Goal: Task Accomplishment & Management: Use online tool/utility

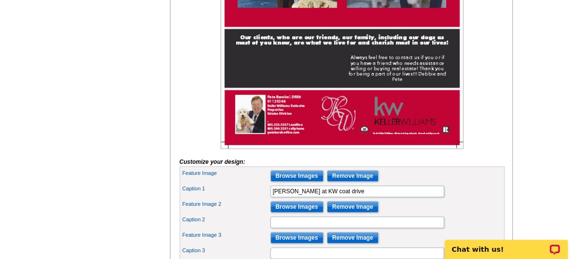
scroll to position [387, 0]
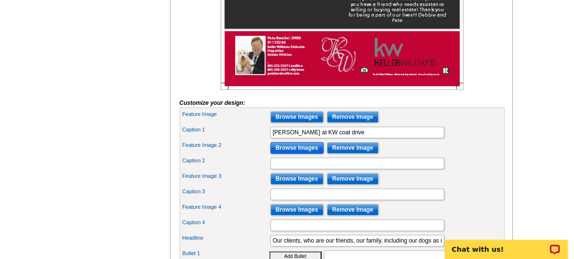
click at [306, 154] on input "Browse Images" at bounding box center [297, 148] width 53 height 12
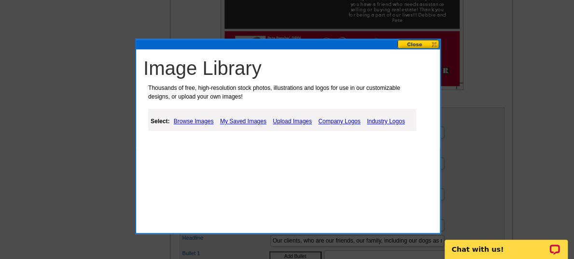
click at [292, 124] on link "Upload Images" at bounding box center [293, 121] width 44 height 12
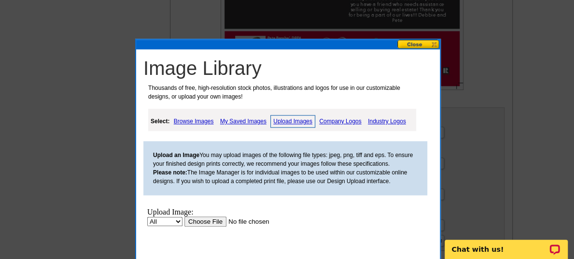
scroll to position [435, 0]
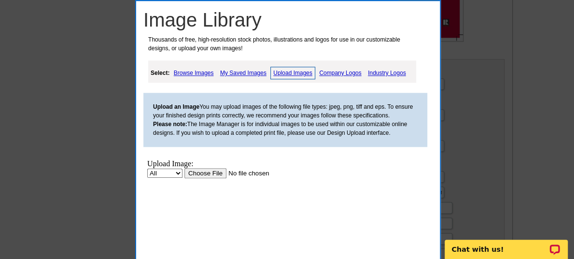
click at [205, 174] on input "file" at bounding box center [246, 173] width 122 height 10
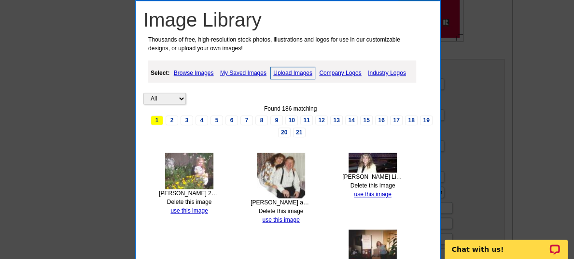
click at [293, 70] on link "Upload Images" at bounding box center [293, 73] width 45 height 13
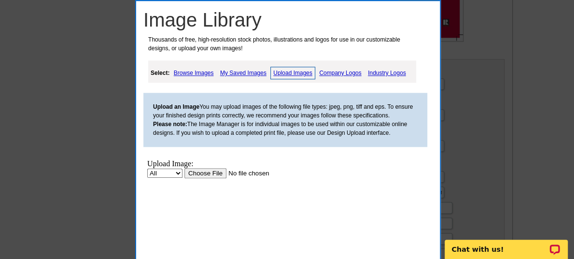
scroll to position [0, 0]
click at [194, 170] on input "file" at bounding box center [246, 173] width 122 height 10
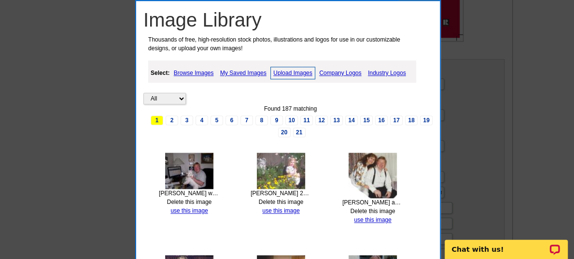
click at [295, 71] on link "Upload Images" at bounding box center [293, 73] width 45 height 13
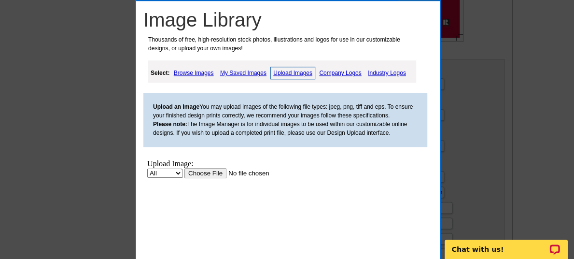
click at [190, 170] on input "file" at bounding box center [246, 173] width 122 height 10
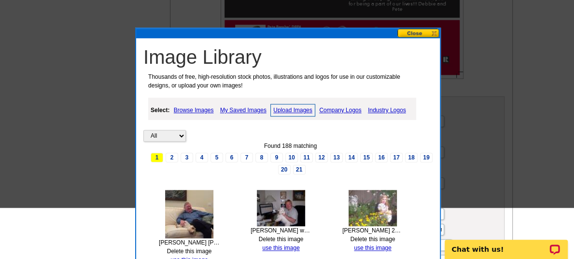
scroll to position [338, 0]
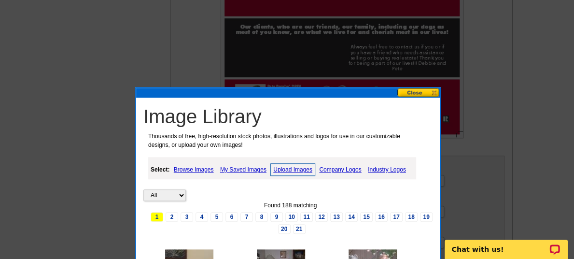
click at [424, 93] on button at bounding box center [419, 92] width 43 height 9
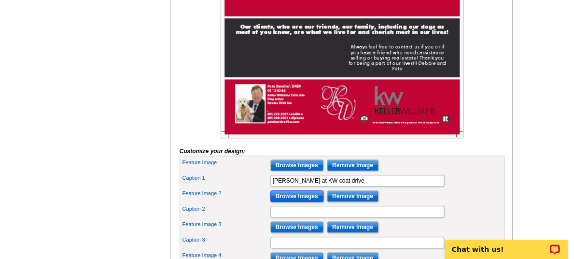
click at [299, 202] on input "Browse Images" at bounding box center [297, 196] width 53 height 12
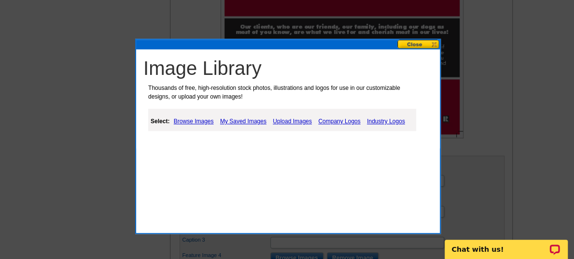
click at [232, 116] on link "My Saved Images" at bounding box center [243, 121] width 51 height 12
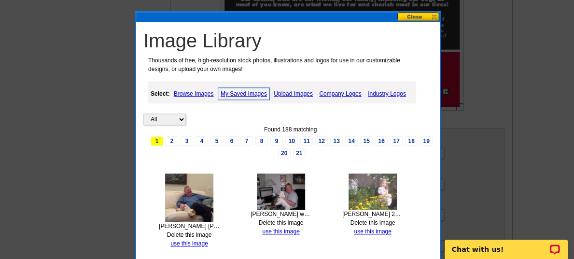
scroll to position [387, 0]
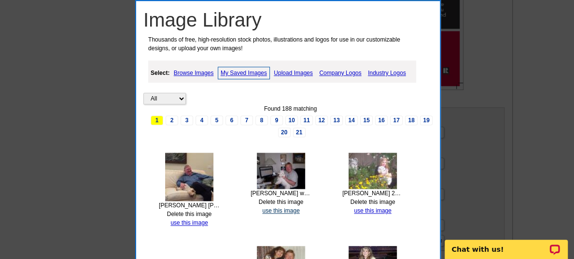
click at [287, 207] on link "use this image" at bounding box center [280, 210] width 37 height 7
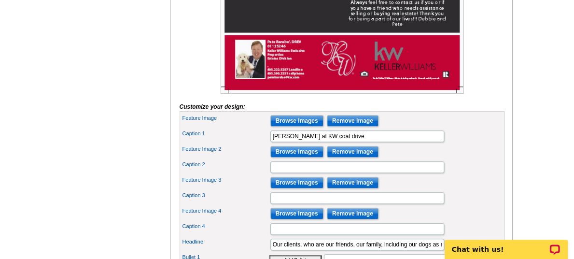
scroll to position [387, 0]
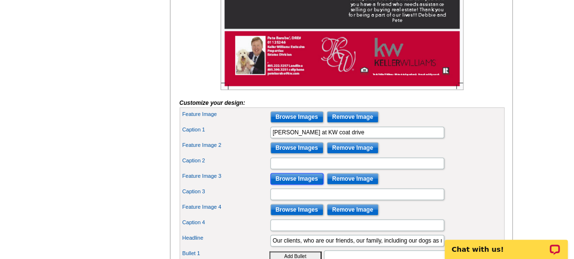
click at [292, 185] on input "Browse Images" at bounding box center [297, 179] width 53 height 12
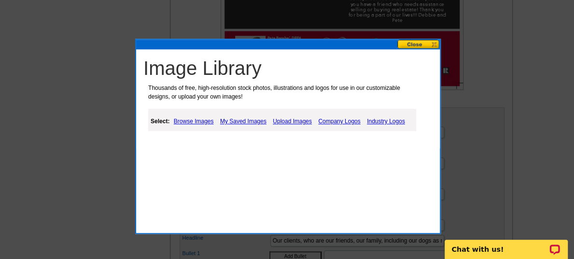
click at [257, 120] on link "My Saved Images" at bounding box center [243, 121] width 51 height 12
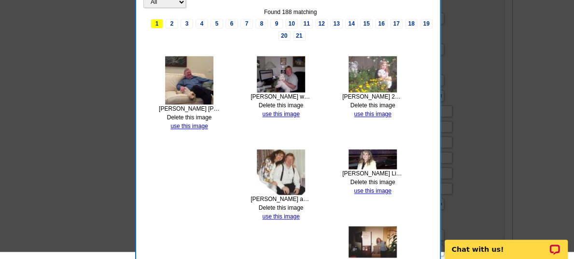
scroll to position [483, 0]
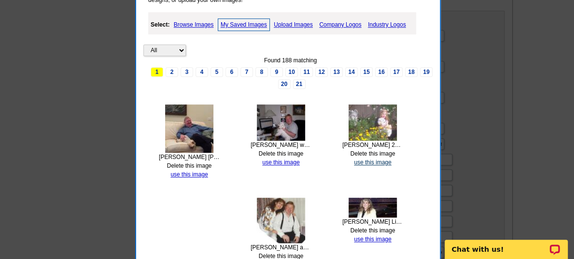
click at [368, 159] on link "use this image" at bounding box center [372, 162] width 37 height 7
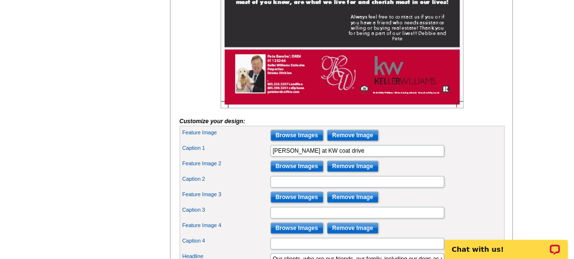
scroll to position [387, 0]
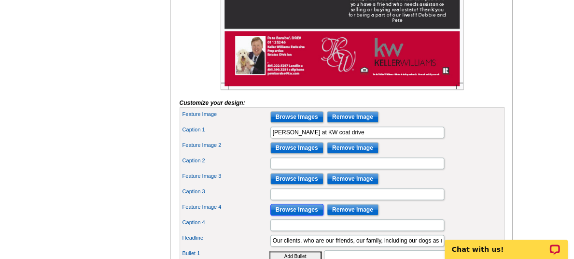
click at [294, 215] on input "Browse Images" at bounding box center [297, 210] width 53 height 12
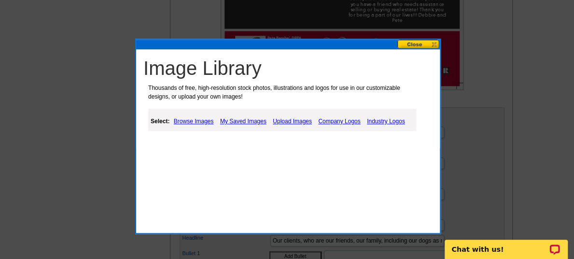
click at [253, 123] on link "My Saved Images" at bounding box center [243, 121] width 51 height 12
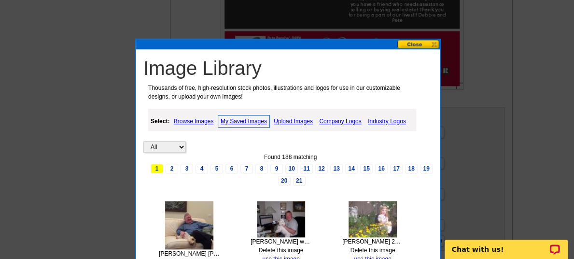
scroll to position [435, 0]
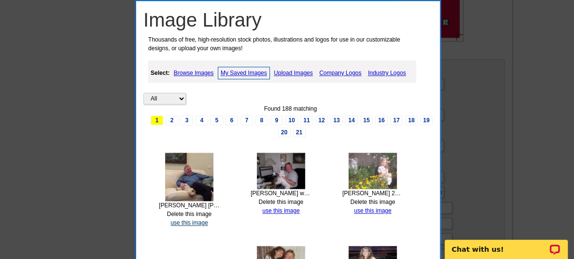
click at [185, 223] on link "use this image" at bounding box center [189, 222] width 37 height 7
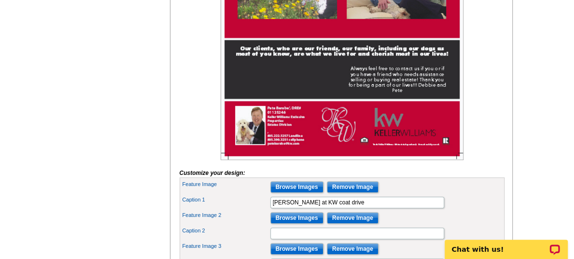
scroll to position [338, 0]
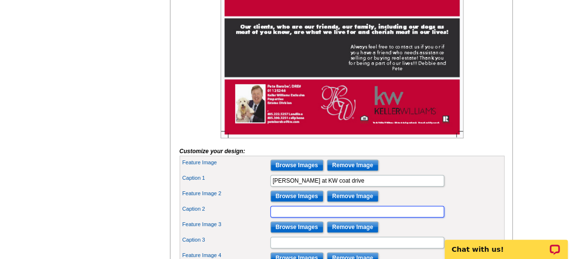
click at [278, 217] on input "Caption 2" at bounding box center [358, 212] width 174 height 12
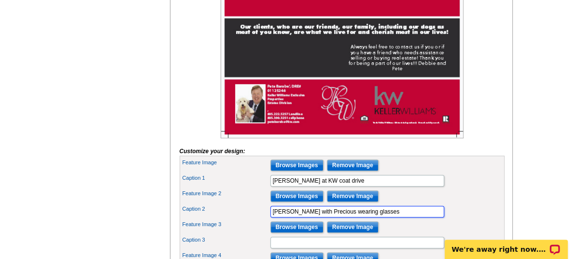
type input "[PERSON_NAME] with Precious wearing glasses"
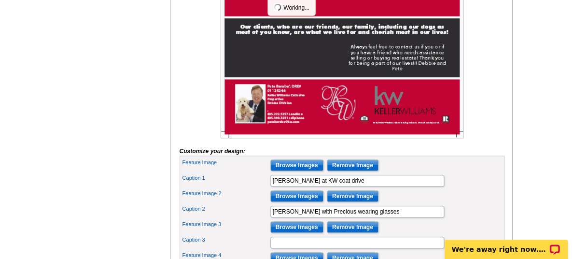
click at [510, 190] on div "You are currently editing the front . Customize Front Apply Changes Customize y…" at bounding box center [341, 252] width 343 height 893
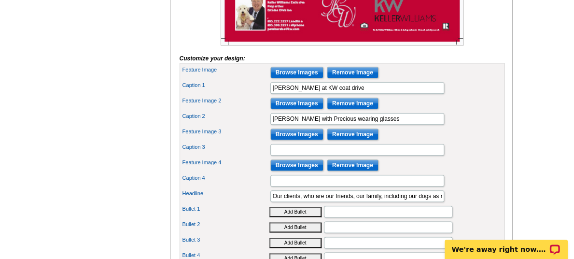
scroll to position [435, 0]
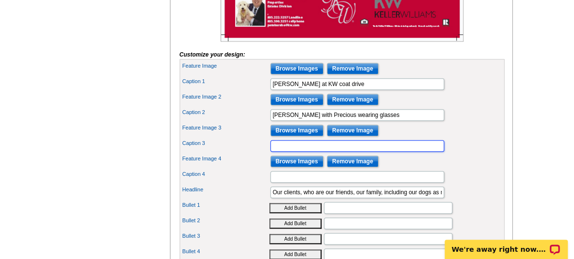
click at [291, 152] on input "Caption 3" at bounding box center [358, 146] width 174 height 12
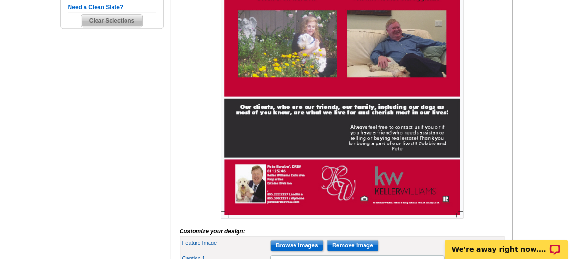
scroll to position [242, 0]
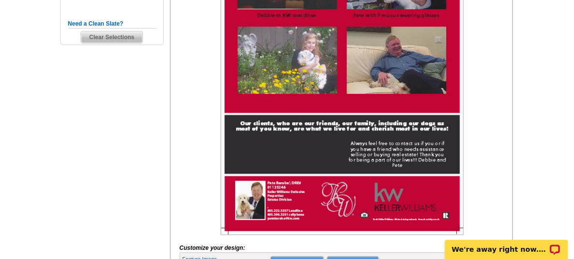
type input "[PERSON_NAME] with [PERSON_NAME] in our English garden"
click at [485, 163] on div at bounding box center [342, 80] width 325 height 310
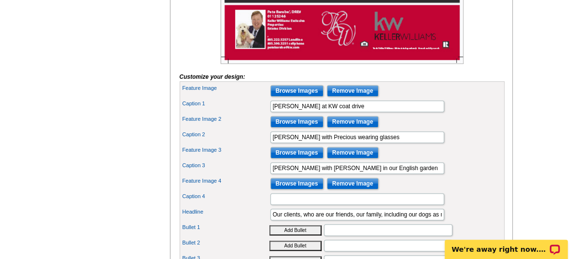
scroll to position [435, 0]
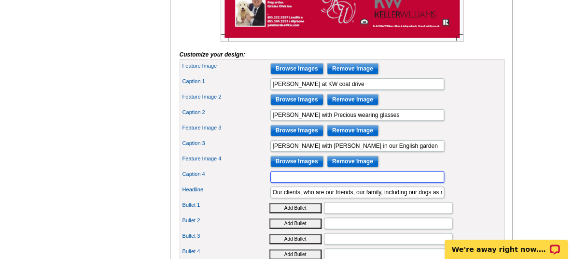
click at [284, 183] on input "Caption 4" at bounding box center [358, 177] width 174 height 12
type input "[PERSON_NAME] relaxing with clients after closing an escrow!"
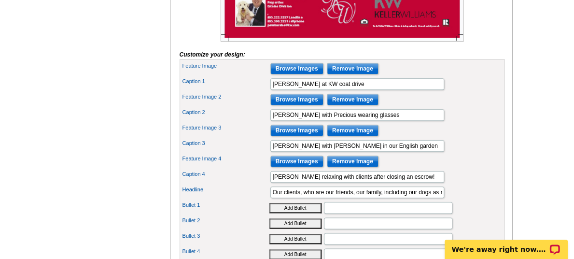
click at [484, 154] on div "Caption 3 [PERSON_NAME] with [PERSON_NAME] in our English garden" at bounding box center [342, 145] width 321 height 15
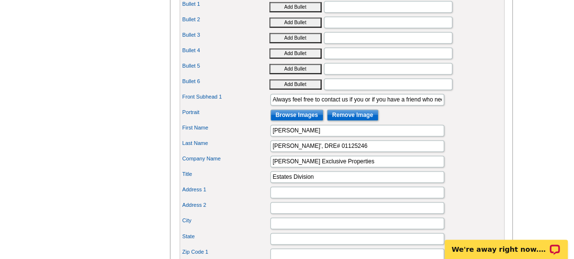
scroll to position [628, 0]
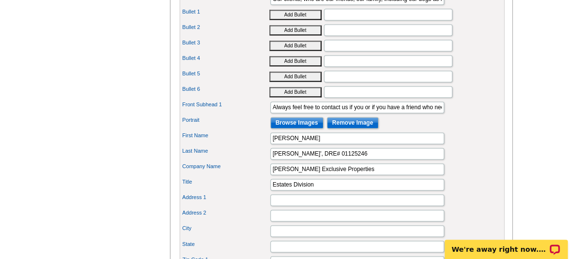
click at [480, 130] on div "Portrait Browse Images Remove Image" at bounding box center [342, 122] width 321 height 15
click at [291, 113] on input "Always feel free to contact us if you or if you have a friend who needs assista…" at bounding box center [358, 107] width 174 height 12
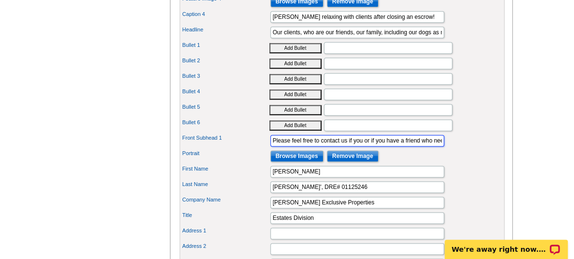
scroll to position [580, 0]
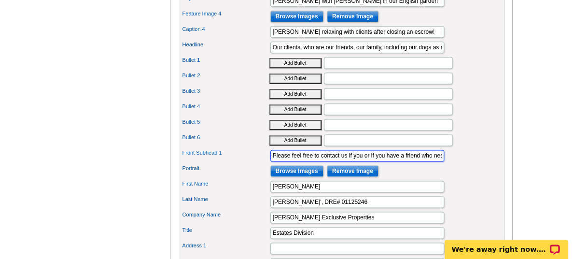
type input "Please feel free to contact us if you or if you have a friend who needs assista…"
click at [490, 113] on div "Bullet 4 Add Bullet" at bounding box center [342, 108] width 321 height 15
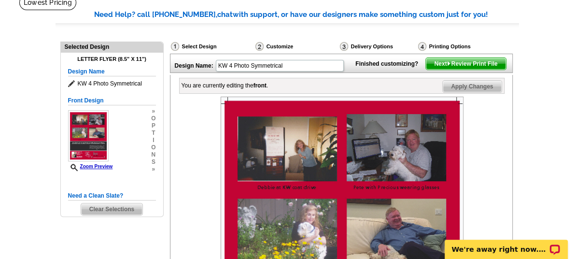
scroll to position [48, 0]
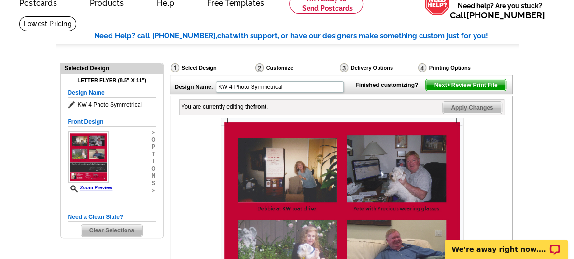
click at [465, 114] on span "Apply Changes" at bounding box center [472, 108] width 58 height 12
click at [452, 91] on span "Next Review Print File" at bounding box center [466, 85] width 80 height 12
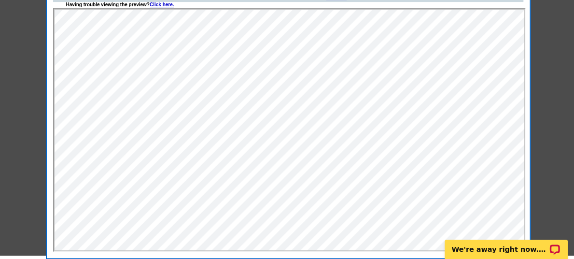
scroll to position [97, 0]
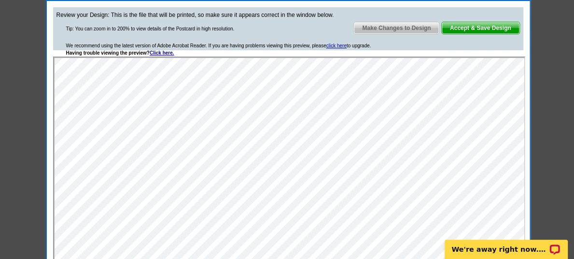
click at [409, 27] on span "Make Changes to Design" at bounding box center [396, 28] width 85 height 12
